Goal: Information Seeking & Learning: Learn about a topic

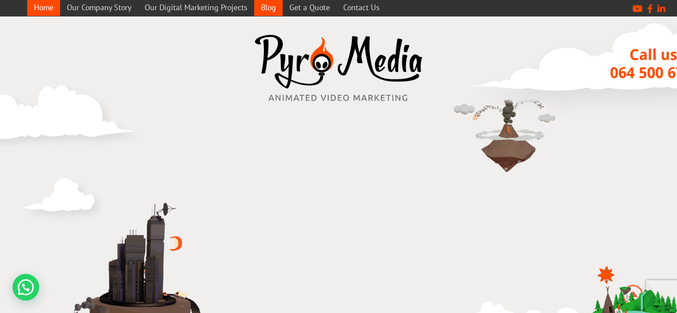
click at [265, 7] on link "Blog" at bounding box center [268, 7] width 28 height 17
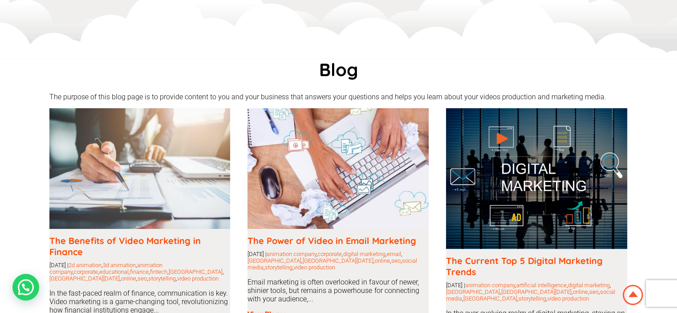
scroll to position [134, 0]
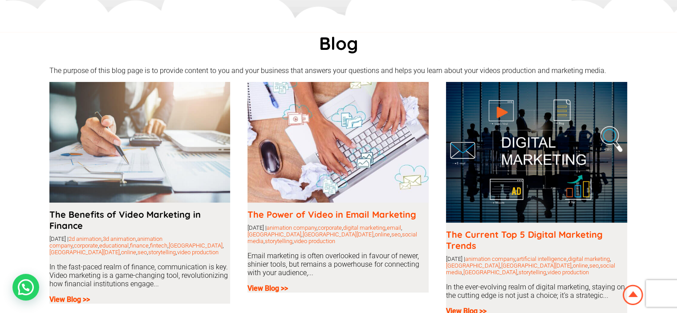
click at [109, 212] on link "The Benefits of Video Marketing in Finance" at bounding box center [124, 220] width 151 height 22
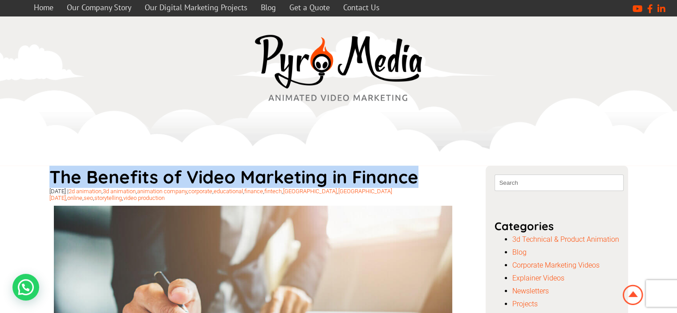
drag, startPoint x: 49, startPoint y: 174, endPoint x: 415, endPoint y: 173, distance: 365.5
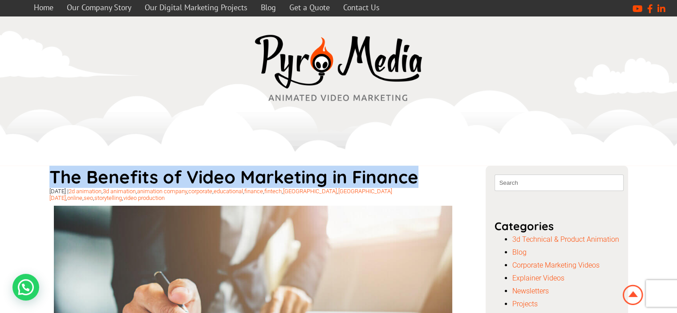
click at [415, 173] on h1 "The Benefits of Video Marketing in Finance" at bounding box center [252, 177] width 407 height 22
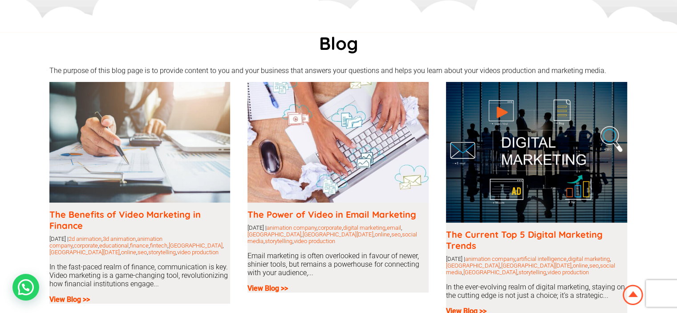
scroll to position [134, 0]
